Goal: Task Accomplishment & Management: Complete application form

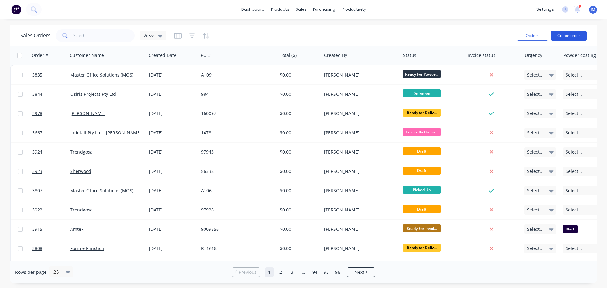
click at [570, 34] on button "Create order" at bounding box center [568, 36] width 36 height 10
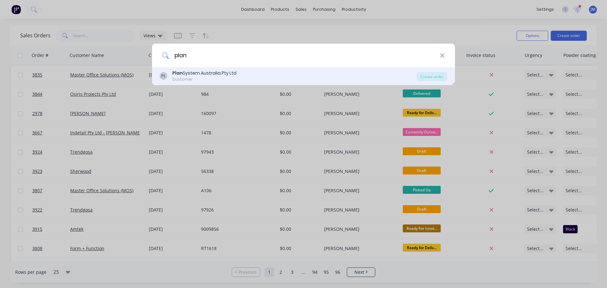
type input "plan"
click at [196, 75] on div "Plan System Australia Pty Ltd" at bounding box center [204, 73] width 64 height 7
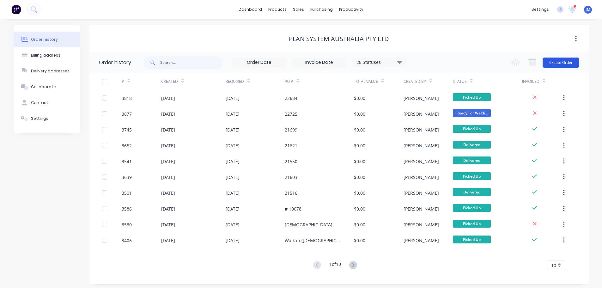
click at [560, 65] on button "Create Order" at bounding box center [561, 63] width 37 height 10
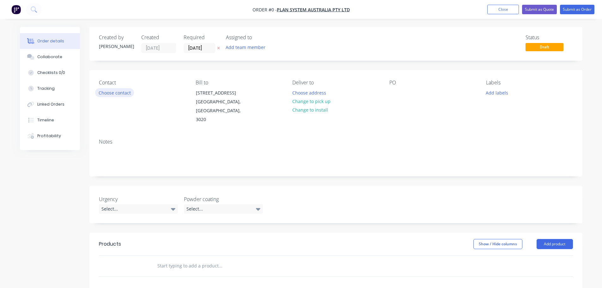
click at [125, 94] on button "Choose contact" at bounding box center [114, 92] width 39 height 9
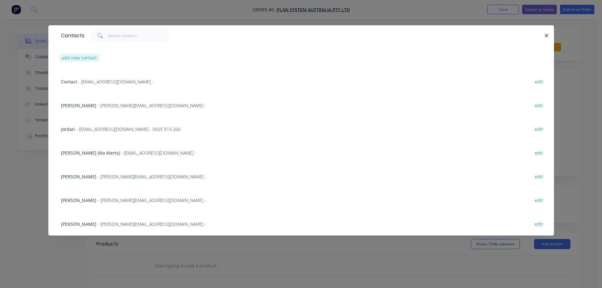
click at [86, 61] on button "add new contact" at bounding box center [79, 57] width 42 height 9
select select "AU"
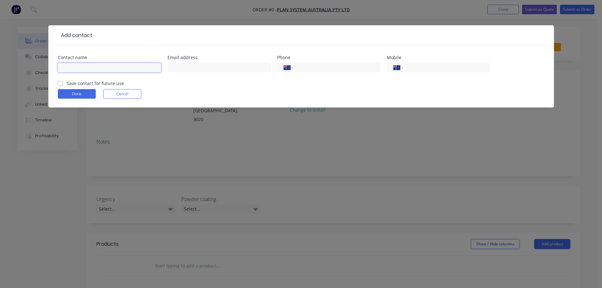
click at [88, 64] on input "text" at bounding box center [109, 67] width 103 height 9
type input "Christian DiFazio"
click at [199, 69] on input "text" at bounding box center [218, 67] width 103 height 9
type input "Drawings@plansystem.com.au"
type input "(03) 9313 7999"
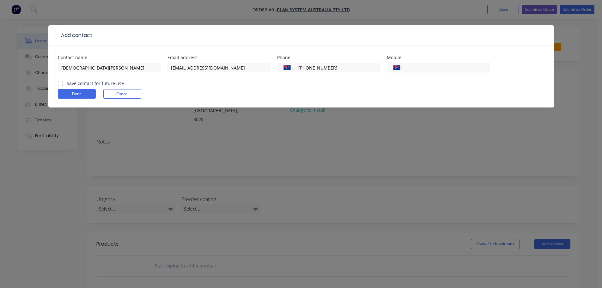
click at [415, 69] on input "tel" at bounding box center [445, 67] width 76 height 7
click at [67, 84] on label "Save contact for future use" at bounding box center [95, 83] width 57 height 7
click at [60, 84] on input "Save contact for future use" at bounding box center [60, 83] width 5 height 6
checkbox input "true"
click at [72, 97] on button "Done" at bounding box center [77, 93] width 38 height 9
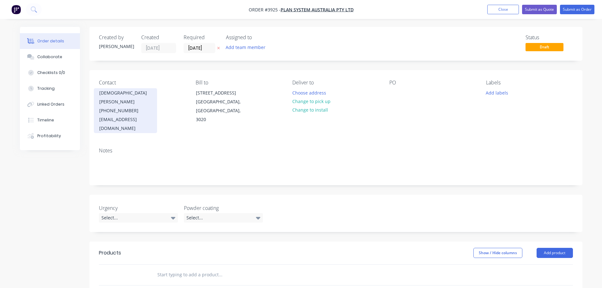
click at [123, 106] on div "(03) 9313 7999" at bounding box center [125, 110] width 52 height 9
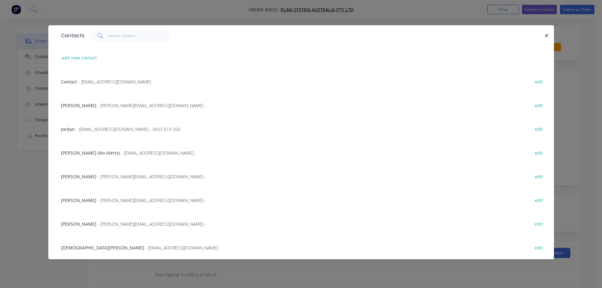
click at [98, 175] on span "- Chris@plansystem.com.au -" at bounding box center [152, 176] width 108 height 6
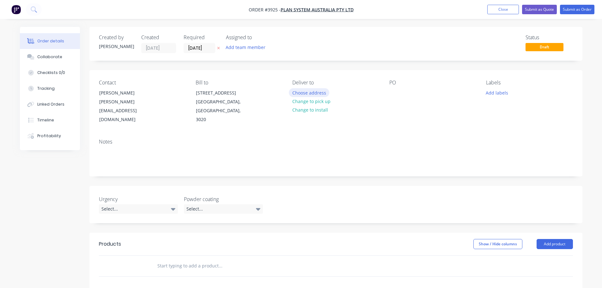
click at [305, 96] on button "Choose address" at bounding box center [309, 92] width 40 height 9
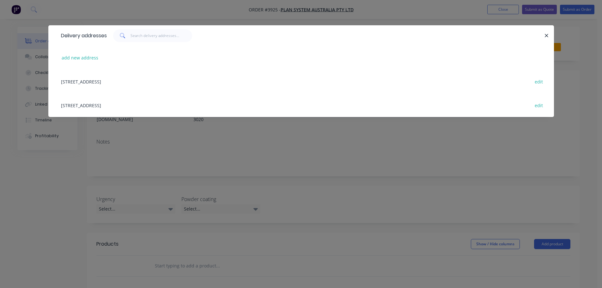
click at [119, 104] on div "60 Proximity Drive, Sunshine West, Victoria, Australia, 3020 edit" at bounding box center [301, 105] width 487 height 24
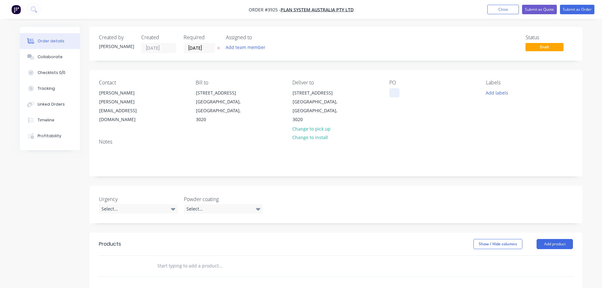
click at [395, 95] on div at bounding box center [394, 92] width 10 height 9
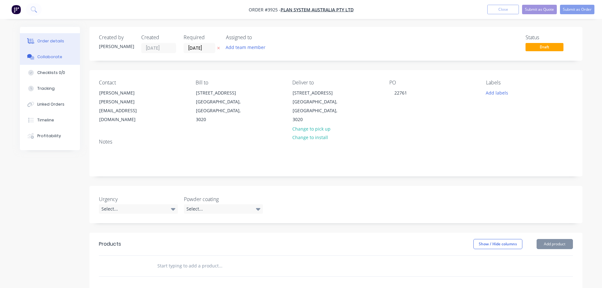
click at [63, 61] on button "Collaborate" at bounding box center [50, 57] width 60 height 16
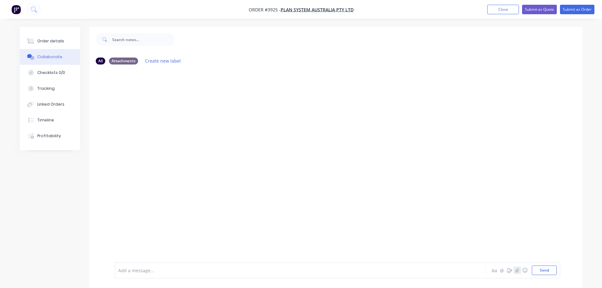
click at [515, 270] on button "button" at bounding box center [518, 270] width 8 height 8
click at [544, 271] on button "Send" at bounding box center [544, 269] width 25 height 9
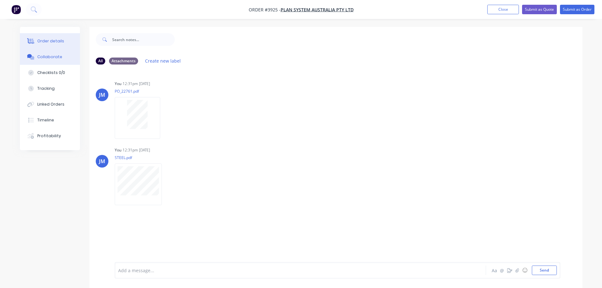
drag, startPoint x: 48, startPoint y: 33, endPoint x: 50, endPoint y: 38, distance: 5.4
click at [48, 36] on button "Order details" at bounding box center [50, 41] width 60 height 16
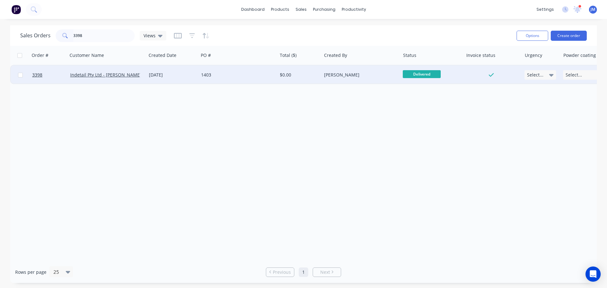
type input "3398"
click at [235, 74] on div "1403" at bounding box center [236, 75] width 70 height 6
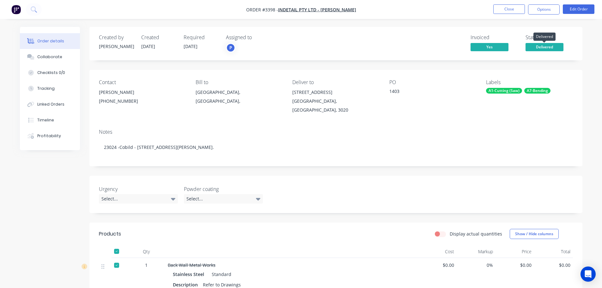
click at [541, 49] on span "Delivered" at bounding box center [545, 47] width 38 height 8
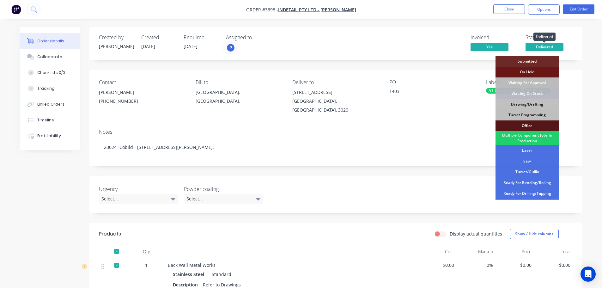
click at [541, 49] on span "Delivered" at bounding box center [545, 47] width 38 height 8
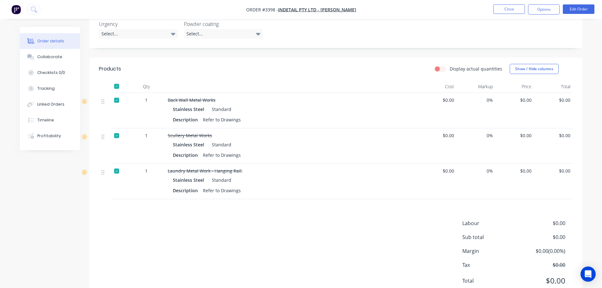
scroll to position [151, 0]
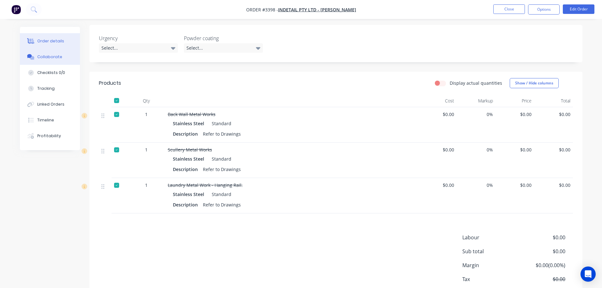
click at [54, 55] on div "Collaborate" at bounding box center [49, 57] width 25 height 6
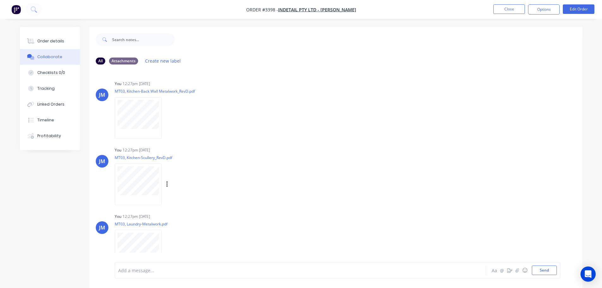
click at [137, 163] on div "Labels Download Delete" at bounding box center [174, 184] width 118 height 47
click at [49, 37] on button "Order details" at bounding box center [50, 41] width 60 height 16
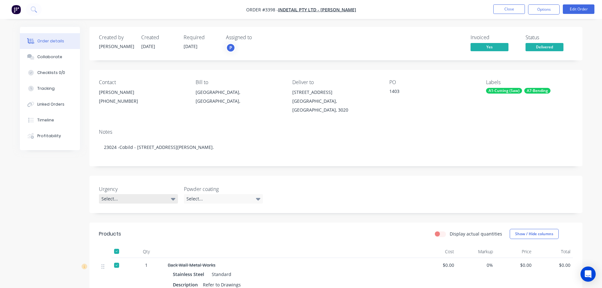
click at [176, 194] on div "Select..." at bounding box center [138, 198] width 79 height 9
click at [51, 44] on button "Order details" at bounding box center [50, 41] width 60 height 16
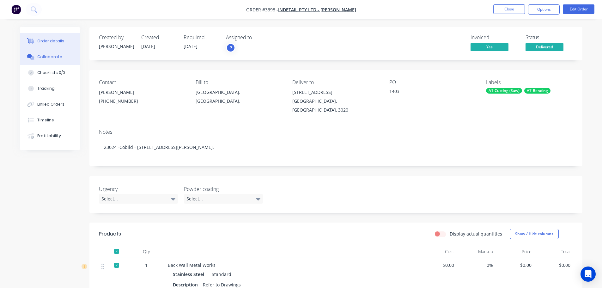
click at [50, 56] on div "Collaborate" at bounding box center [49, 57] width 25 height 6
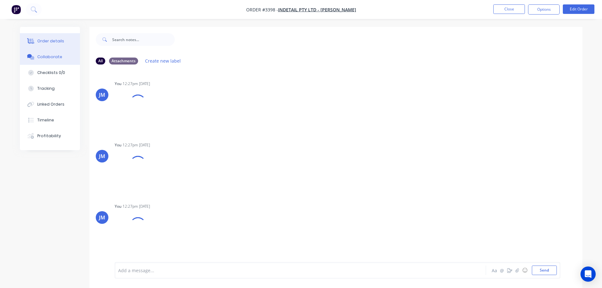
click at [49, 41] on div "Order details" at bounding box center [50, 41] width 27 height 6
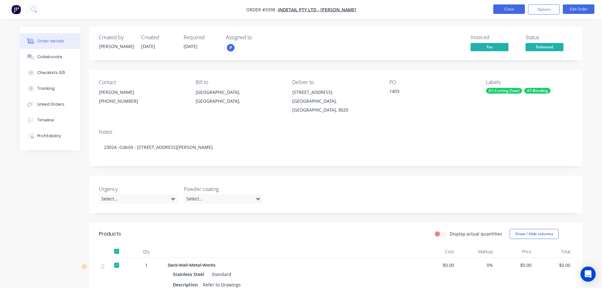
click at [520, 7] on button "Close" at bounding box center [509, 8] width 32 height 9
